Goal: Information Seeking & Learning: Learn about a topic

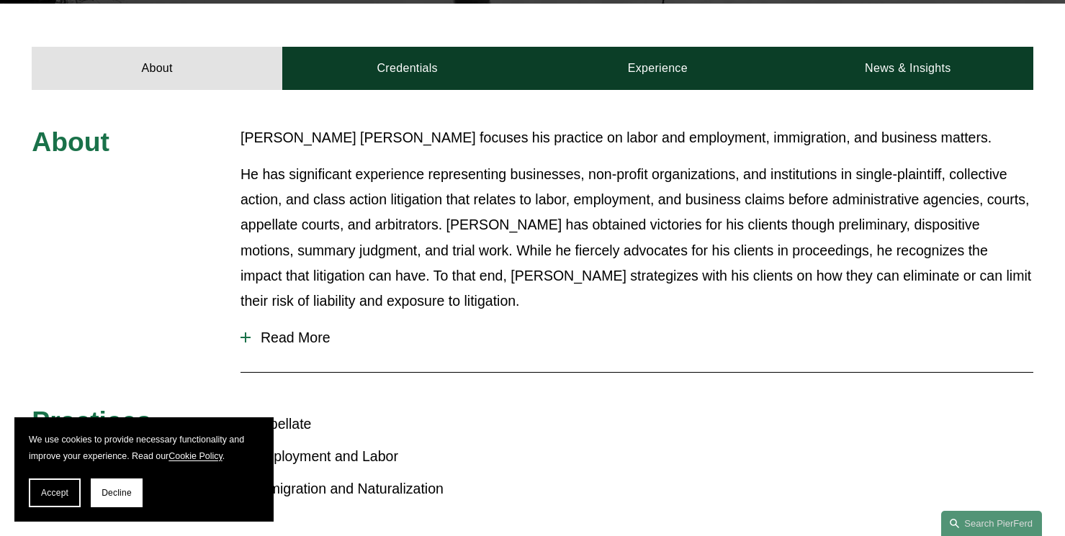
scroll to position [518, 0]
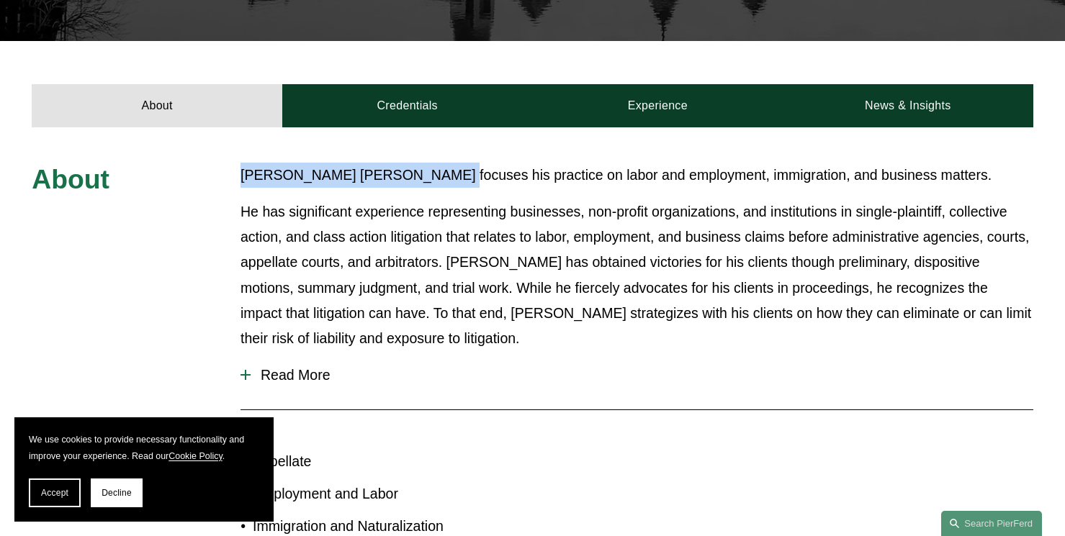
drag, startPoint x: 427, startPoint y: 155, endPoint x: 238, endPoint y: 161, distance: 188.7
click at [238, 163] on div "About Giovanni Antonucci Di Cesare focuses his practice on labor and employment…" at bounding box center [532, 356] width 1065 height 387
copy p "Giovanni Antonucci Di Cesare"
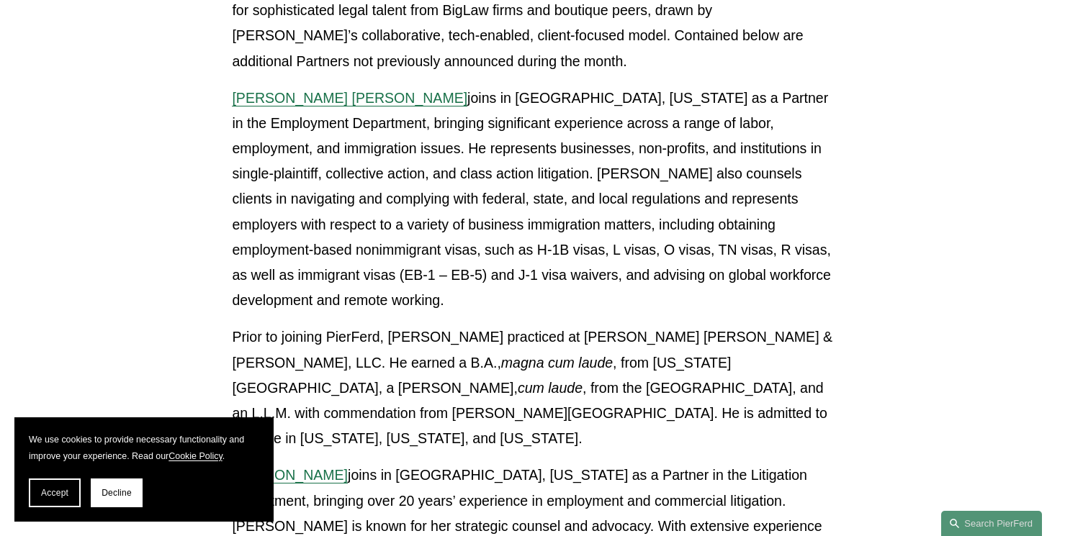
scroll to position [547, 0]
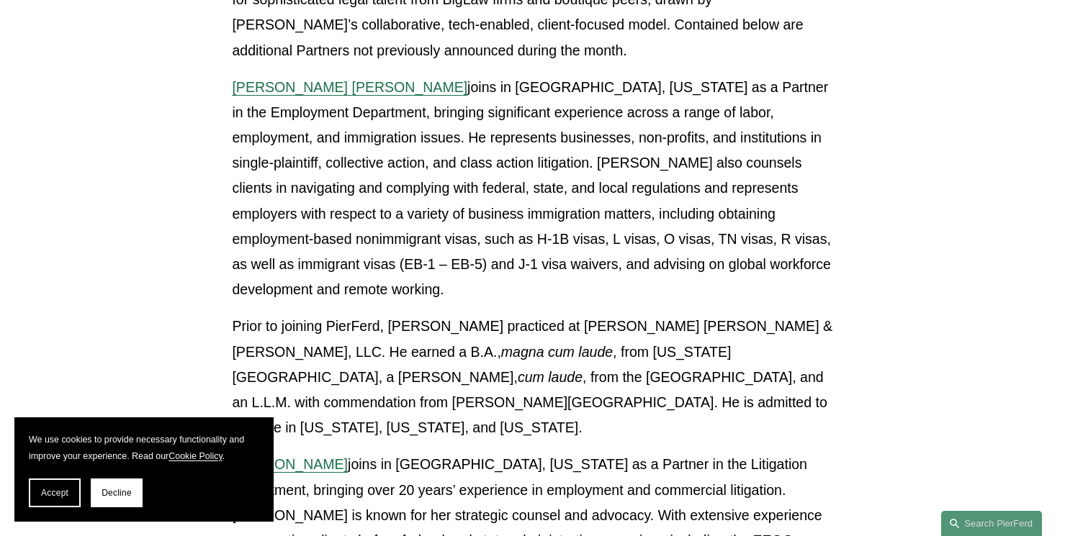
click at [569, 211] on p "[PERSON_NAME] [PERSON_NAME] joins in [GEOGRAPHIC_DATA], [US_STATE] as a Partner…" at bounding box center [532, 189] width 600 height 228
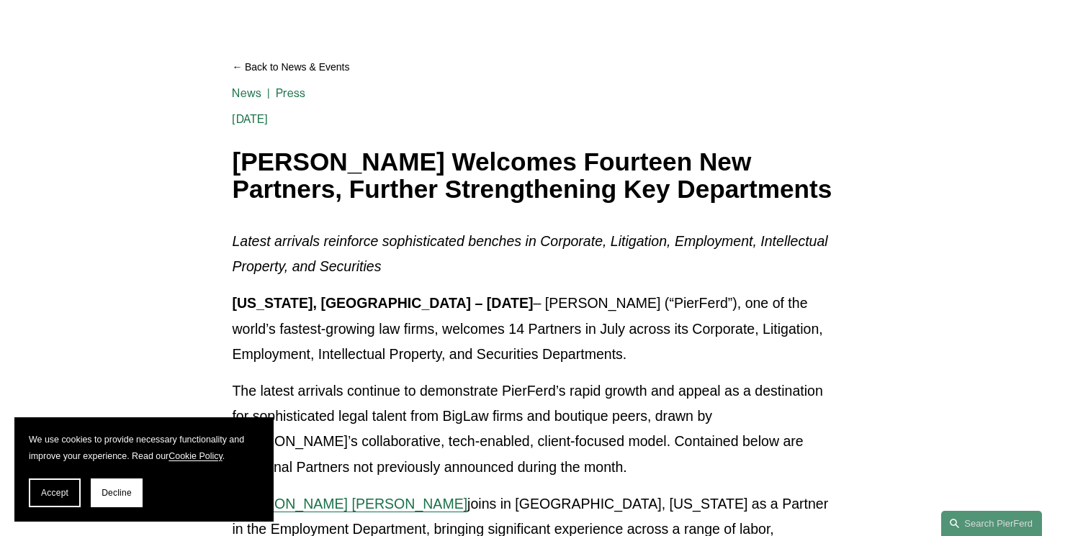
scroll to position [115, 0]
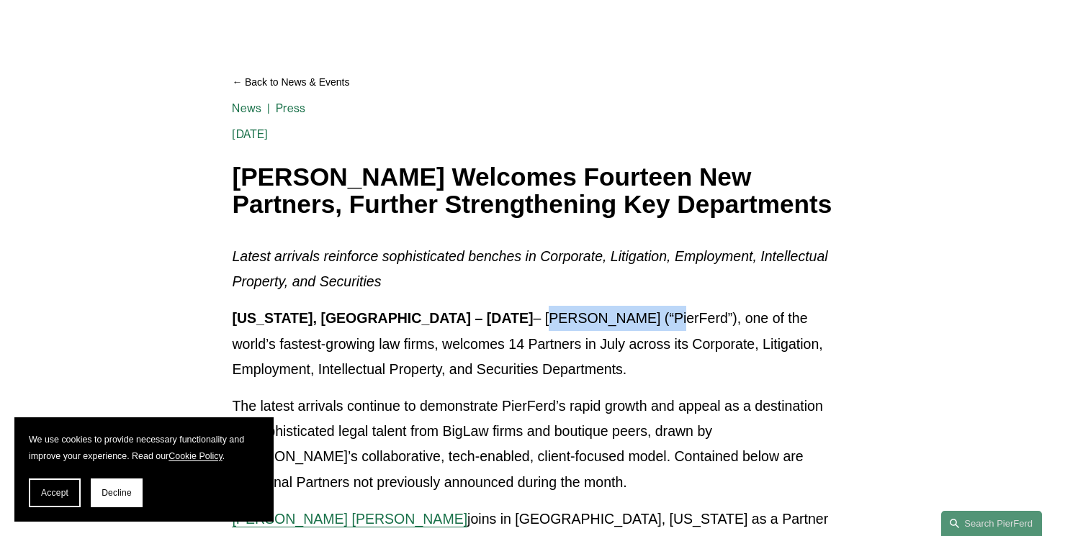
drag, startPoint x: 555, startPoint y: 317, endPoint x: 439, endPoint y: 316, distance: 115.9
click at [439, 316] on p "[US_STATE], [GEOGRAPHIC_DATA] – [DATE] – [PERSON_NAME] (“PierFerd”), one of the…" at bounding box center [532, 344] width 600 height 76
copy p "[PERSON_NAME]"
click at [409, 402] on p "The latest arrivals continue to demonstrate PierFerd’s rapid growth and appeal …" at bounding box center [532, 445] width 600 height 102
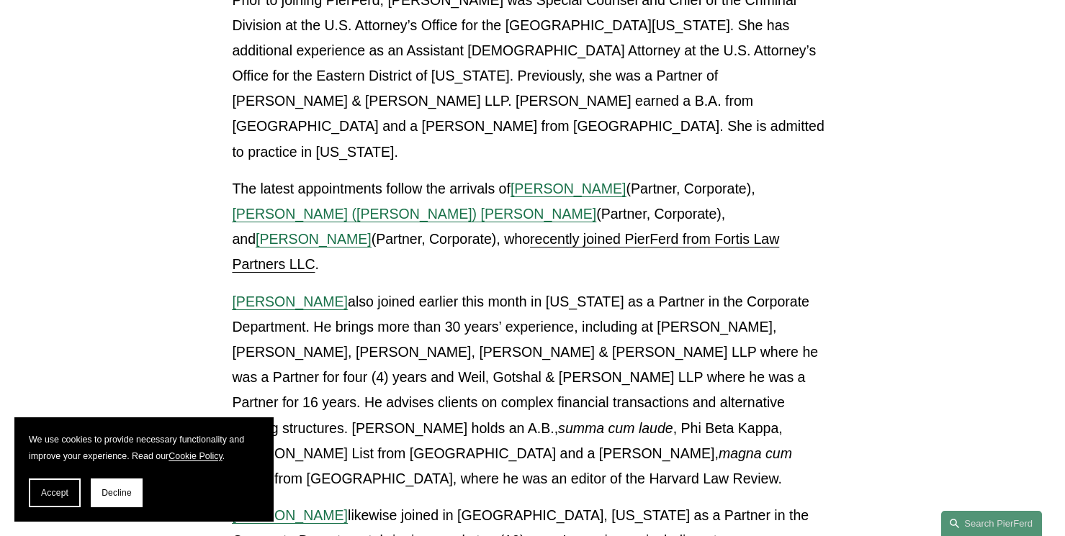
scroll to position [3254, 0]
